Goal: Task Accomplishment & Management: Use online tool/utility

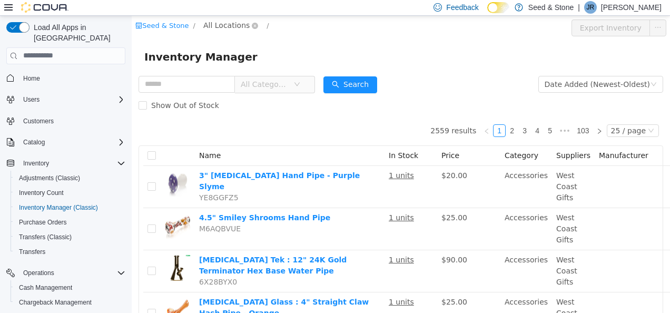
click at [223, 25] on span "All Locations" at bounding box center [226, 25] width 46 height 12
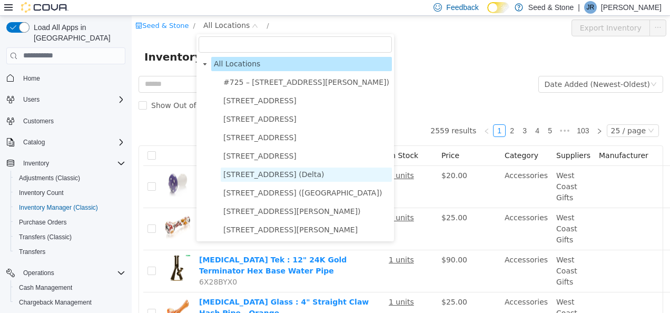
click at [274, 178] on span "[STREET_ADDRESS] (Delta)" at bounding box center [273, 174] width 101 height 8
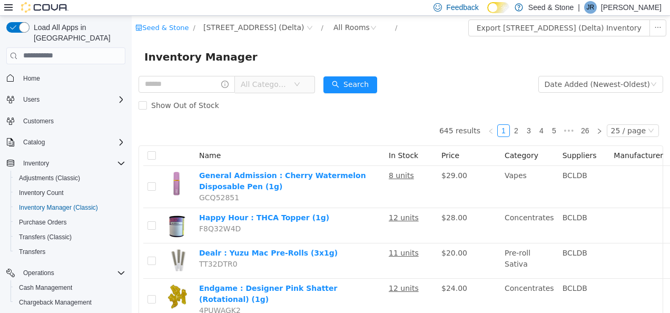
click at [271, 85] on span "All Categories" at bounding box center [265, 84] width 48 height 11
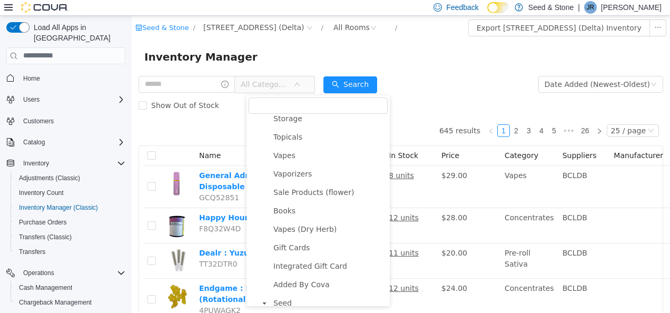
scroll to position [387, 0]
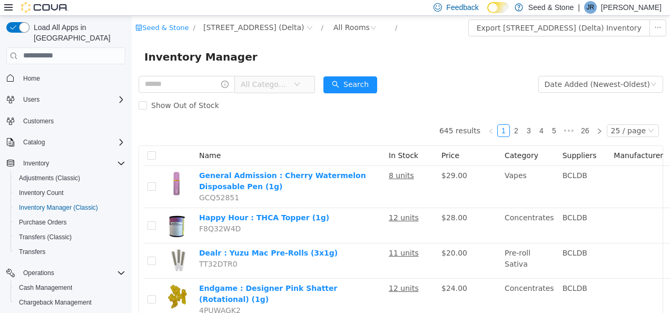
click at [421, 77] on form "All Categories Date Added (Newest-Oldest) Search Show Out of Stock" at bounding box center [401, 94] width 525 height 42
click at [334, 30] on div "All Rooms" at bounding box center [352, 27] width 36 height 16
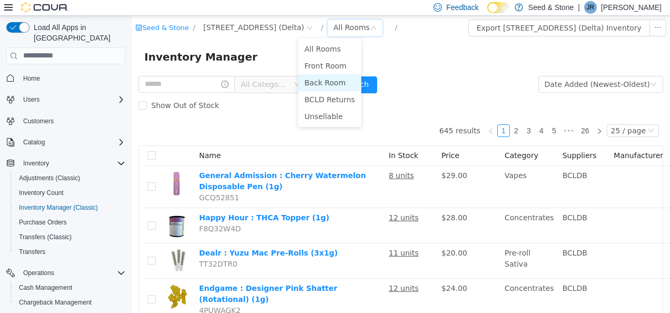
click at [320, 85] on li "Back Room" at bounding box center [329, 82] width 63 height 17
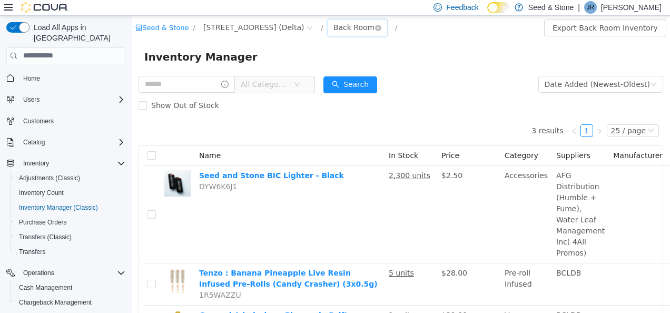
click at [334, 26] on div "Back Room" at bounding box center [354, 27] width 41 height 16
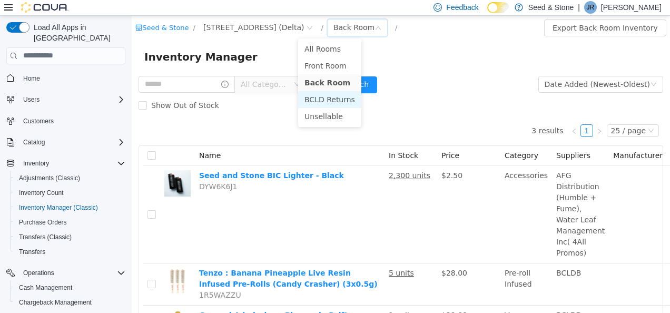
click at [318, 97] on li "BCLD Returns" at bounding box center [329, 99] width 63 height 17
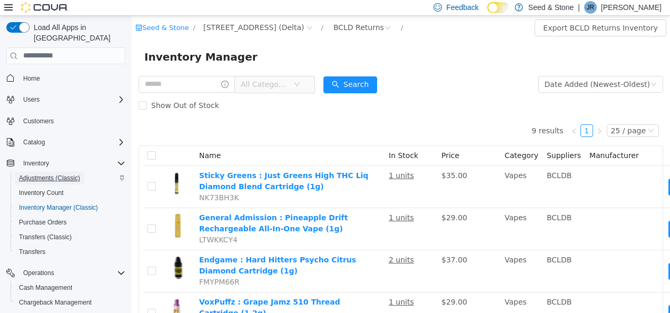
click at [38, 174] on span "Adjustments (Classic)" at bounding box center [49, 178] width 61 height 8
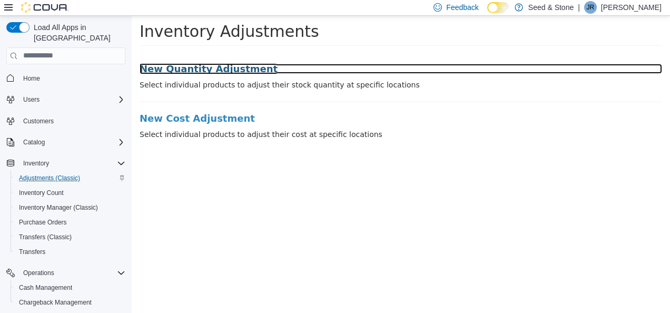
click at [221, 66] on h3 "New Quantity Adjustment" at bounding box center [401, 68] width 523 height 11
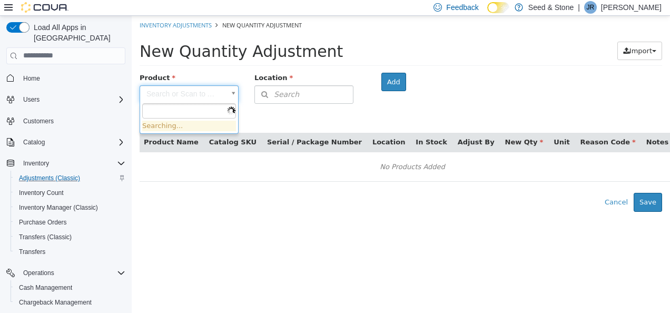
click at [201, 91] on body "× Inventory Adjustments New Quantity Adjustment New Quantity Adjustment Import …" at bounding box center [401, 113] width 539 height 196
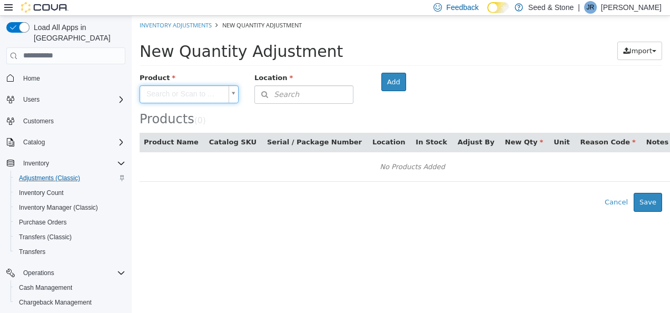
click at [331, 91] on body "× Inventory Adjustments New Quantity Adjustment New Quantity Adjustment Import …" at bounding box center [401, 113] width 539 height 196
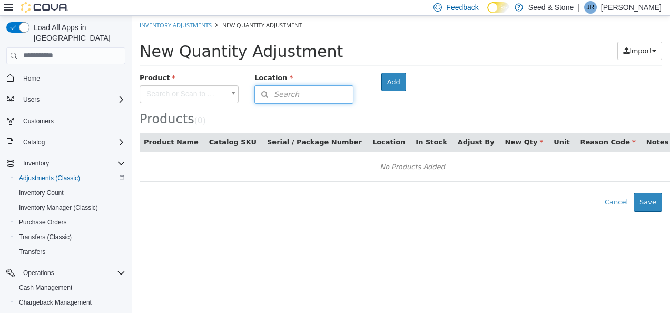
click at [331, 91] on button "Search" at bounding box center [304, 94] width 99 height 18
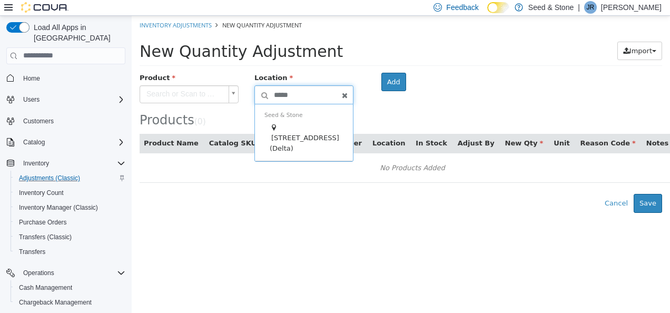
type input "*****"
click at [333, 128] on div "[STREET_ADDRESS] (Delta)" at bounding box center [307, 137] width 74 height 31
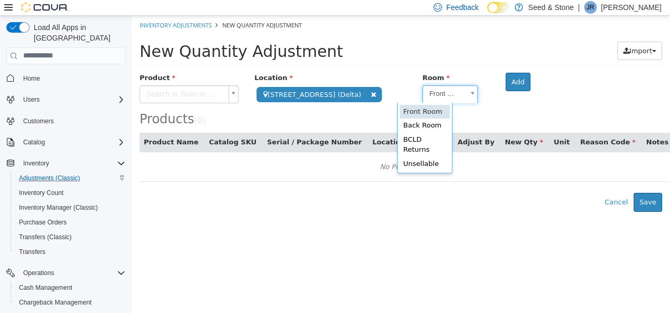
click at [430, 89] on body "**********" at bounding box center [401, 113] width 539 height 196
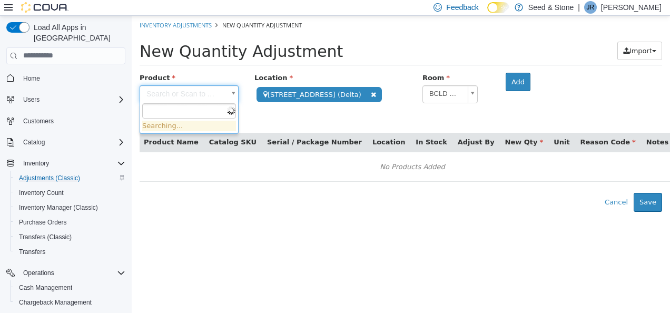
click at [198, 88] on body "**********" at bounding box center [401, 113] width 539 height 196
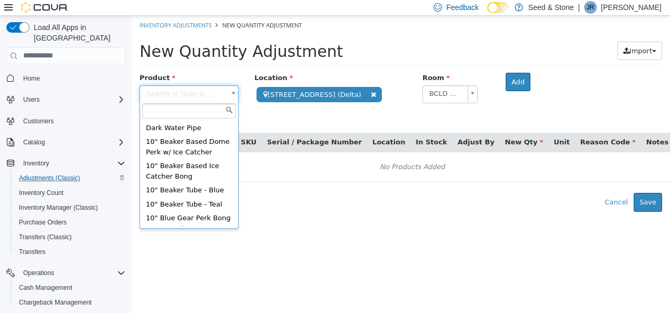
scroll to position [0, 0]
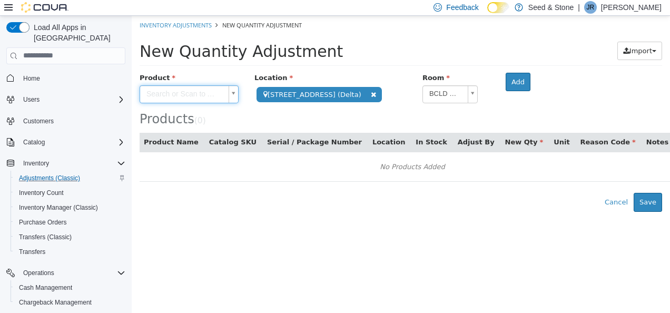
click at [354, 37] on body "**********" at bounding box center [401, 113] width 539 height 196
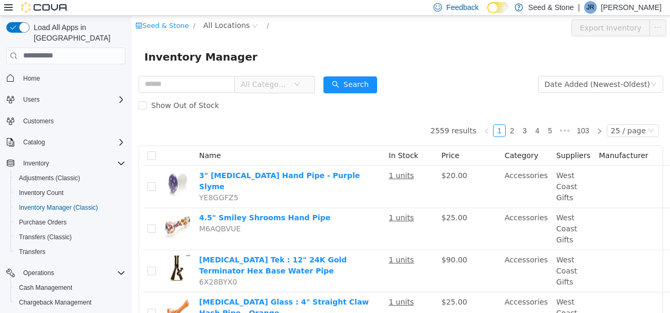
click at [599, 110] on div "Show Out of Stock" at bounding box center [401, 104] width 525 height 21
click at [218, 25] on span "All Locations" at bounding box center [226, 25] width 46 height 12
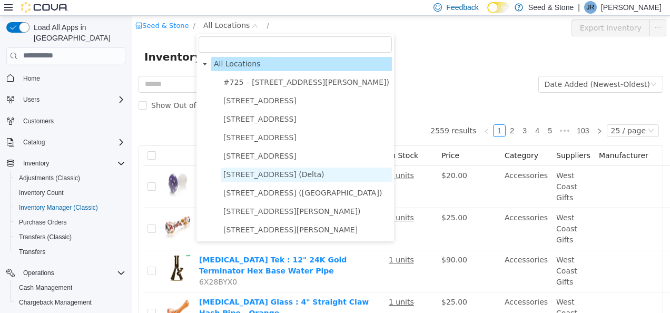
click at [288, 172] on span "[STREET_ADDRESS] (Delta)" at bounding box center [273, 174] width 101 height 8
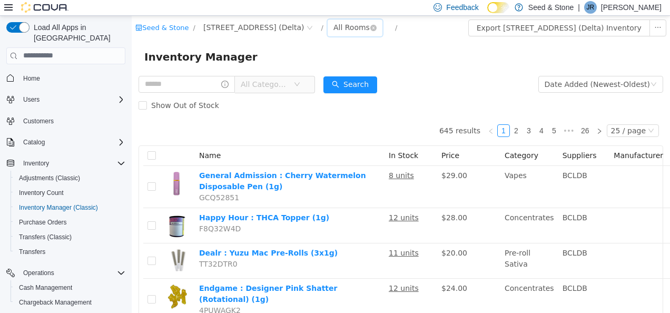
click at [334, 23] on div "All Rooms" at bounding box center [352, 27] width 36 height 16
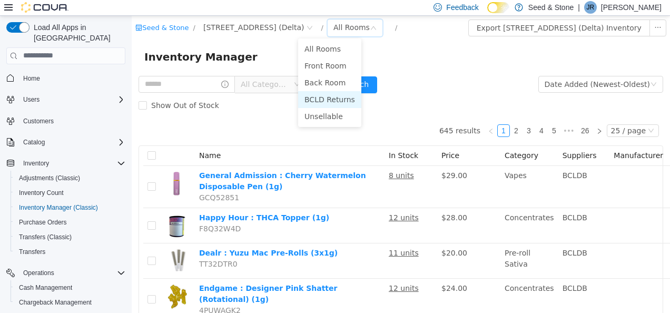
click at [341, 96] on li "BCLD Returns" at bounding box center [329, 99] width 63 height 17
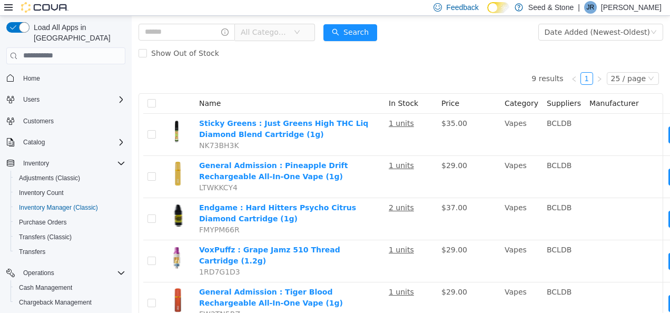
scroll to position [55, 0]
